Goal: Check status: Check status

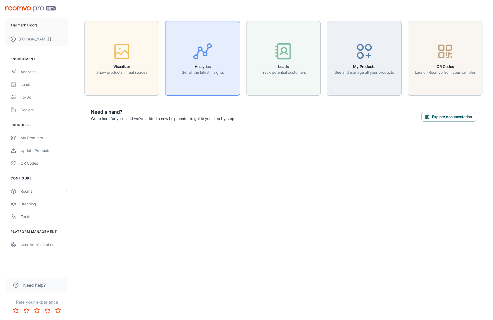
click at [187, 68] on h6 "Analytics" at bounding box center [203, 67] width 42 height 6
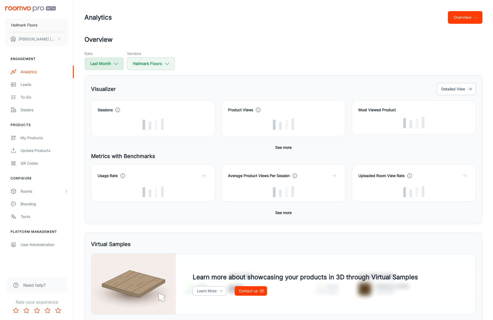
click at [118, 70] on button "Last Month" at bounding box center [103, 63] width 39 height 13
select select "8"
select select "2025"
select select "8"
select select "2025"
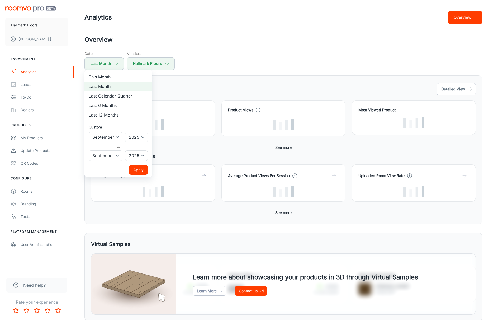
click at [138, 169] on button "Apply" at bounding box center [138, 170] width 19 height 10
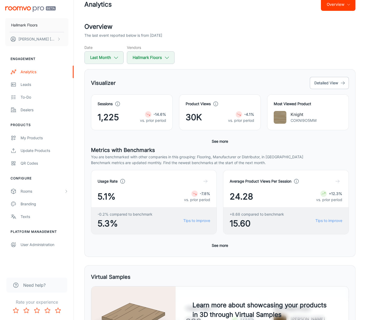
scroll to position [8, 0]
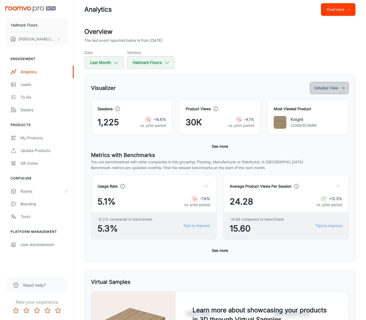
click at [330, 90] on button "Detailed View" at bounding box center [329, 88] width 39 height 12
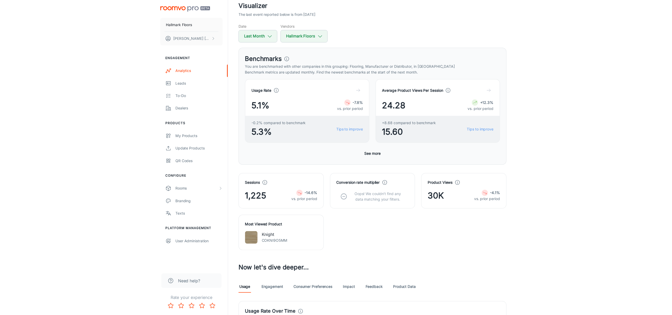
scroll to position [34, 0]
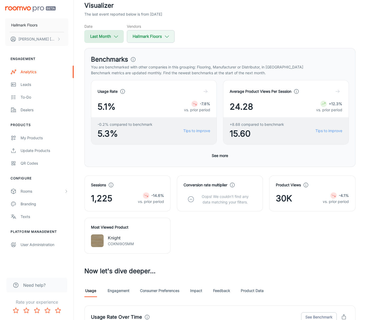
click at [116, 37] on icon "button" at bounding box center [116, 37] width 6 height 6
select select "8"
select select "2025"
select select "8"
select select "2025"
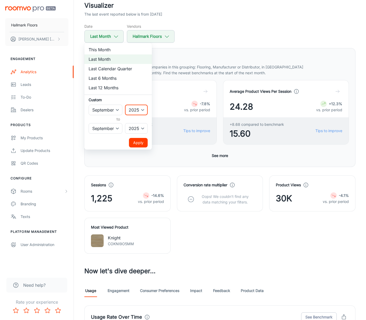
select select "2024"
click option "2024" at bounding box center [0, 0] width 0 height 0
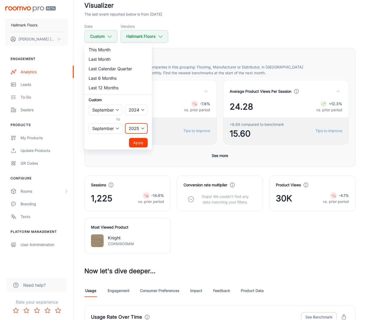
select select "2024"
click option "2024" at bounding box center [0, 0] width 0 height 0
click at [139, 141] on button "Apply" at bounding box center [138, 143] width 19 height 10
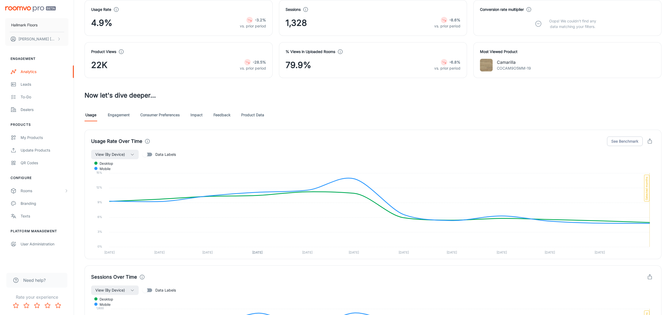
scroll to position [84, 0]
